Goal: Information Seeking & Learning: Stay updated

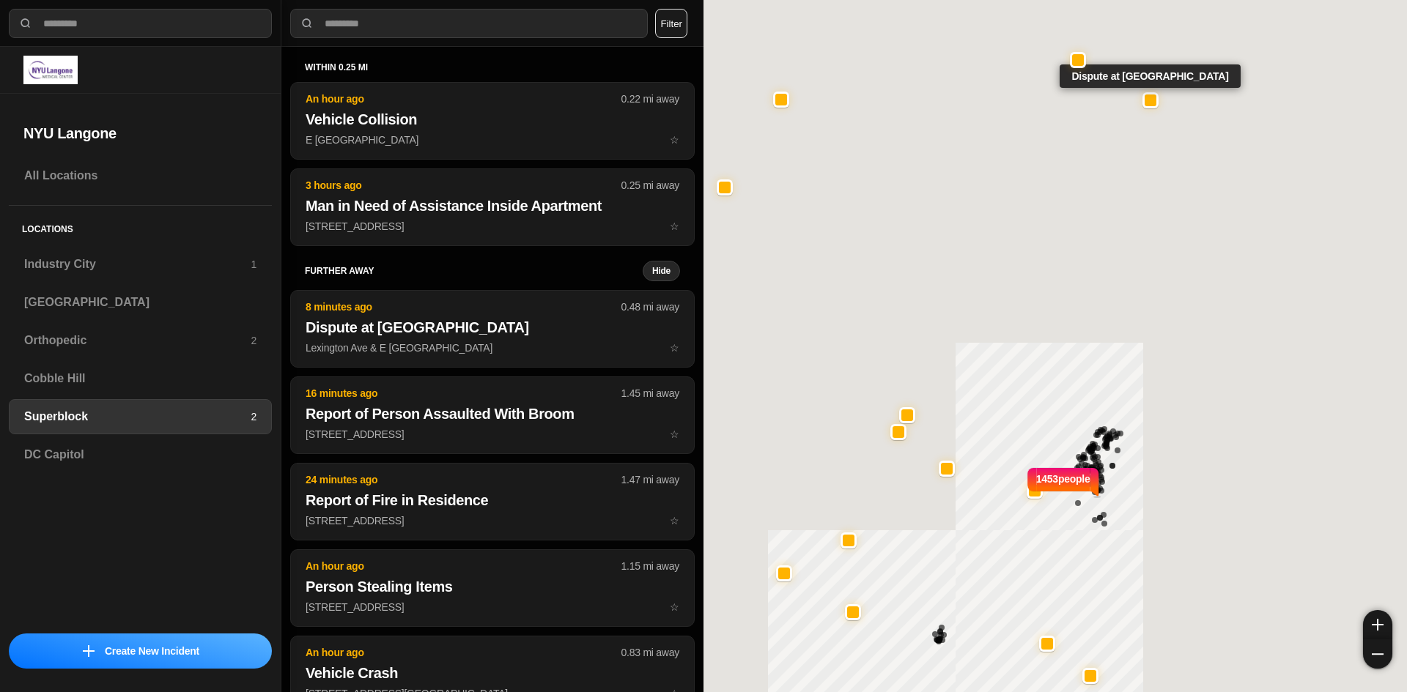
select select "*"
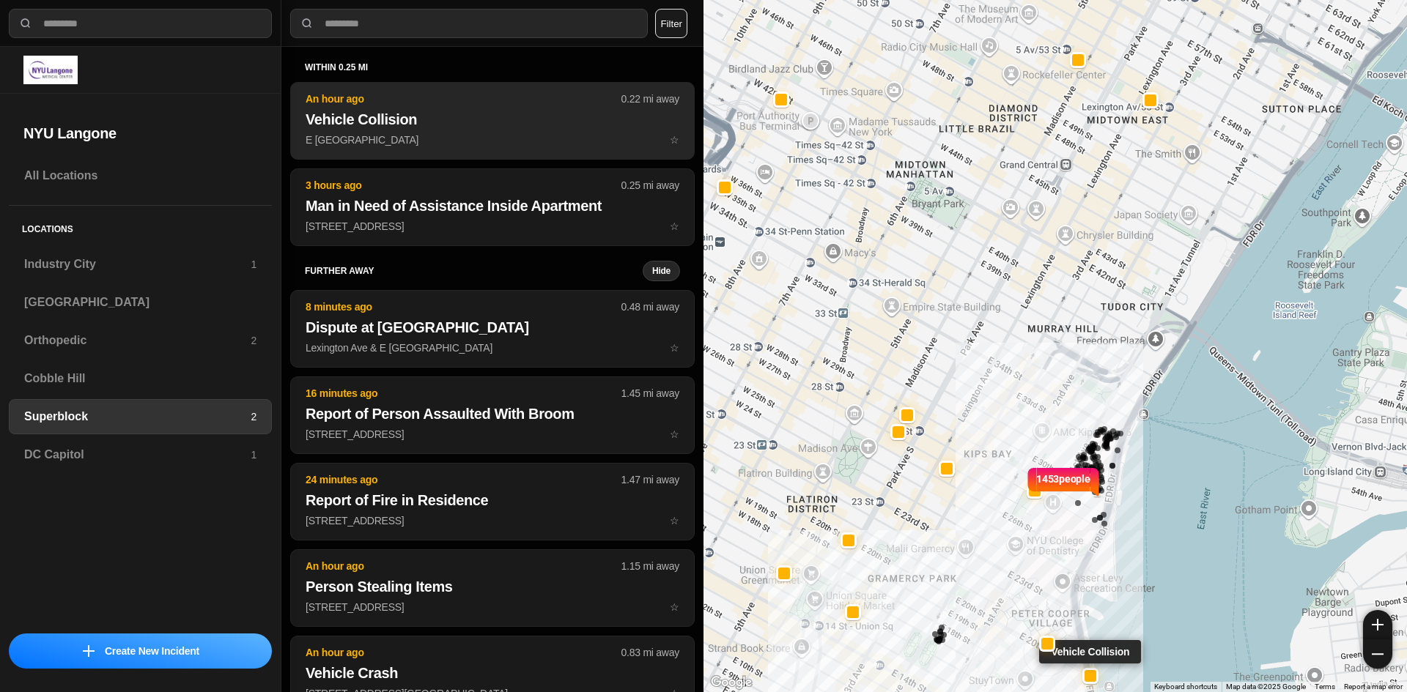
click at [397, 145] on p "E [GEOGRAPHIC_DATA] C ☆" at bounding box center [493, 140] width 374 height 15
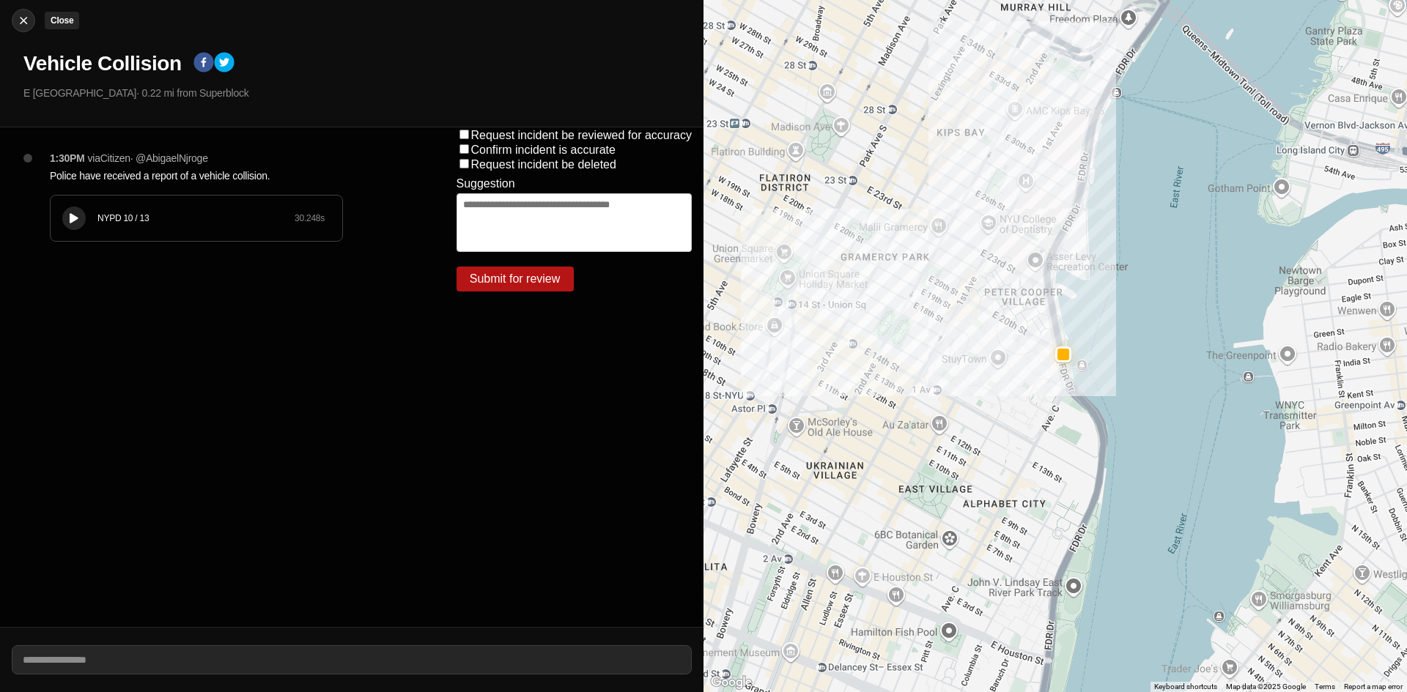
click at [23, 21] on img at bounding box center [23, 20] width 15 height 15
select select "*"
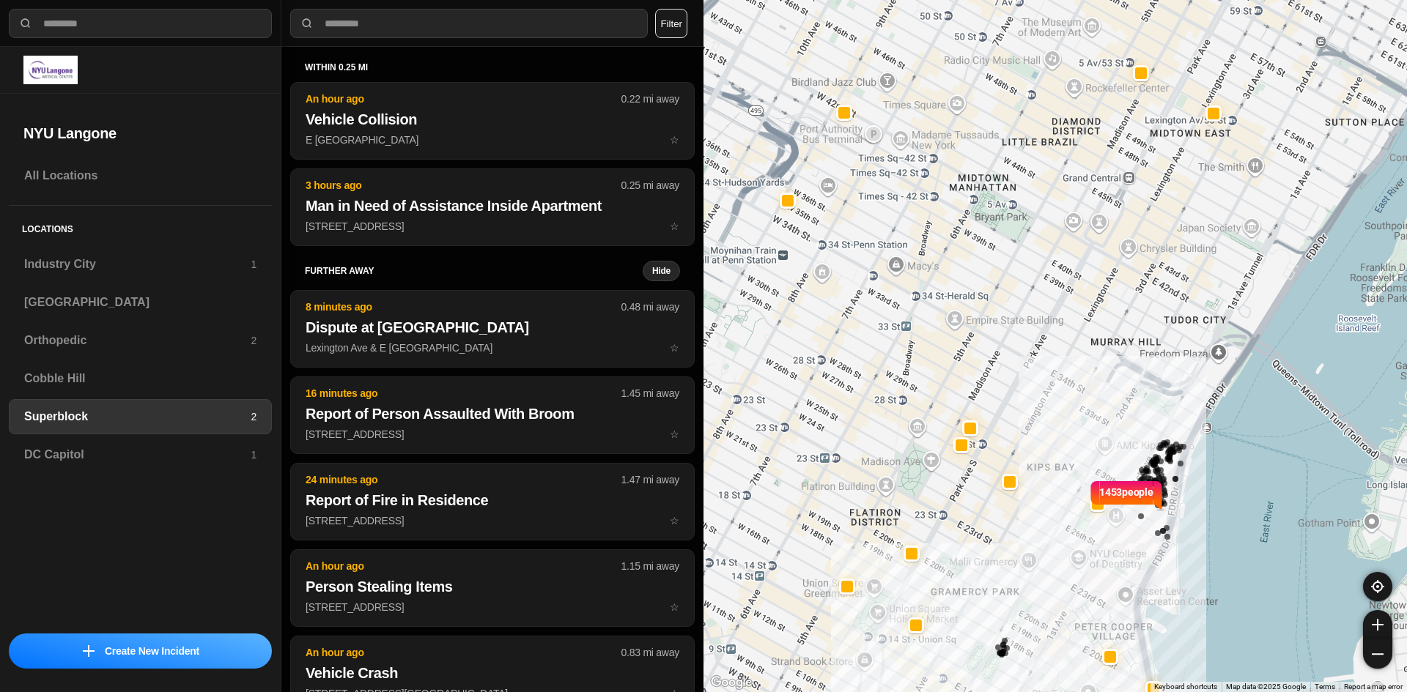
drag, startPoint x: 879, startPoint y: 371, endPoint x: 934, endPoint y: 380, distance: 55.5
click at [934, 380] on div "1453 people" at bounding box center [1054, 346] width 703 height 692
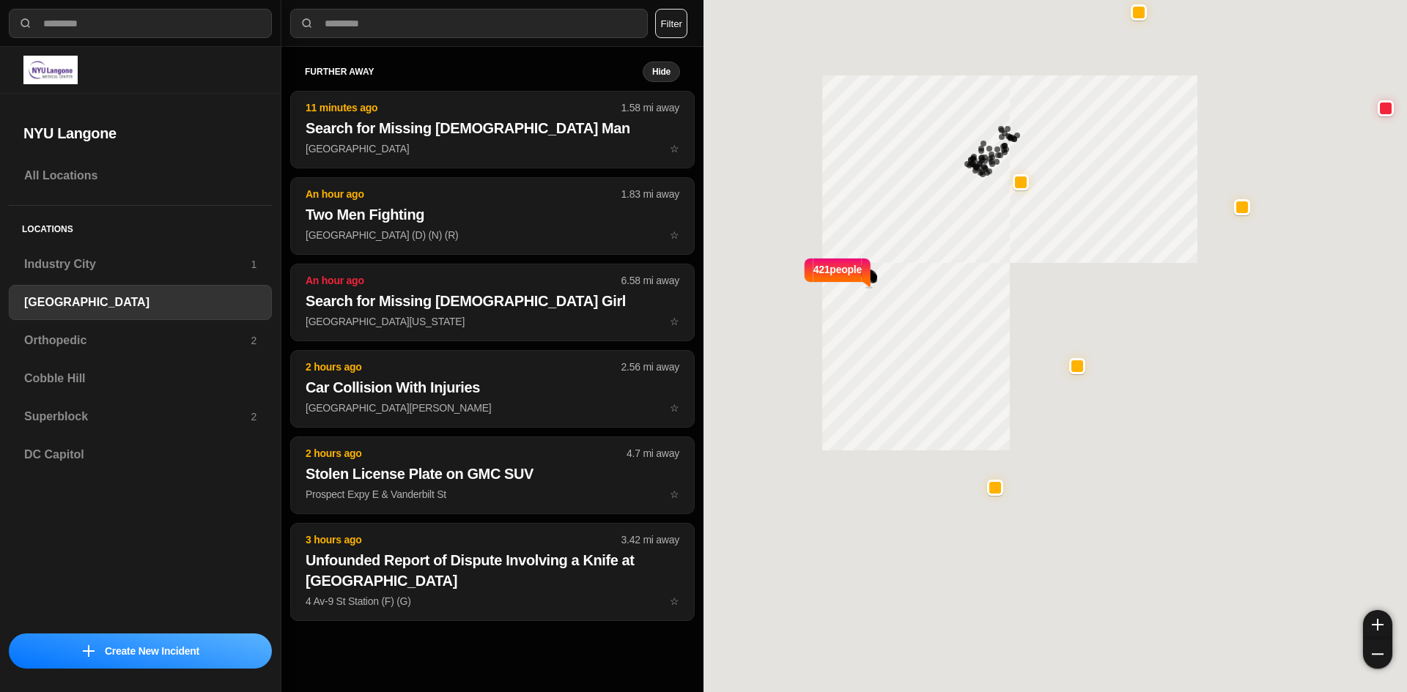
select select "*"
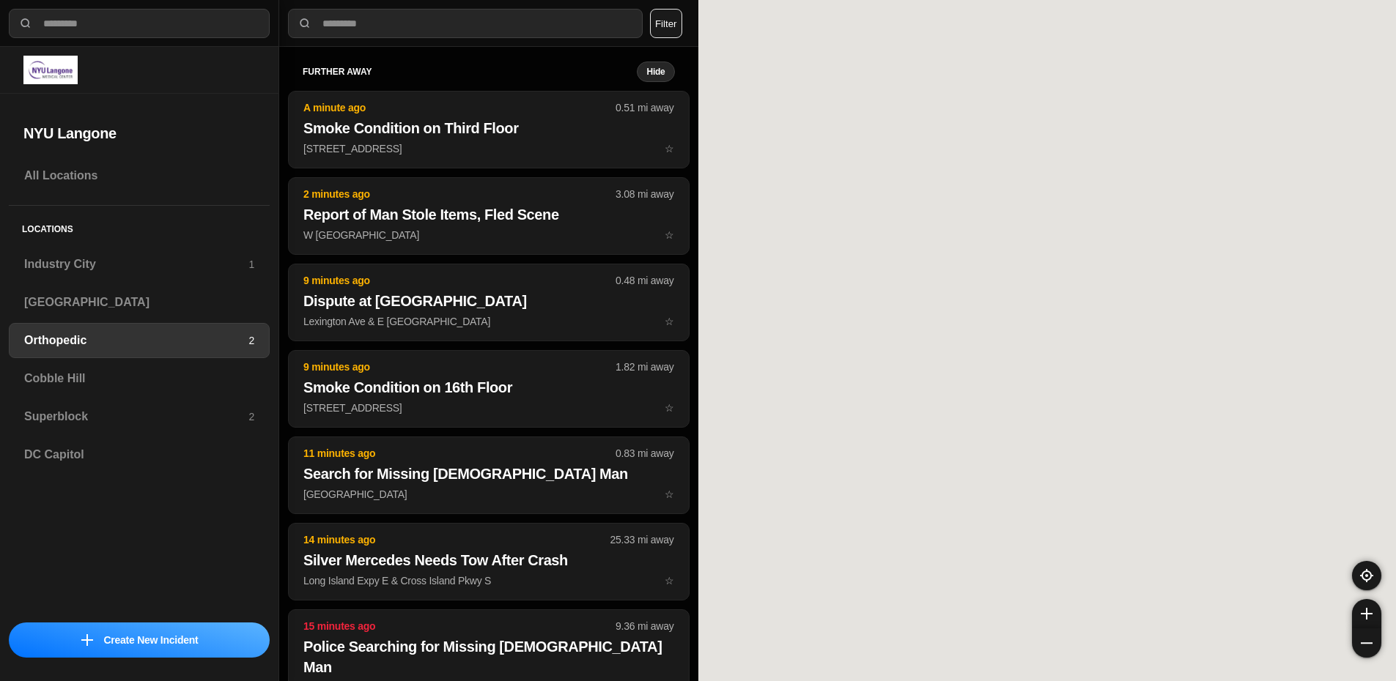
select select "*"
